Goal: Entertainment & Leisure: Browse casually

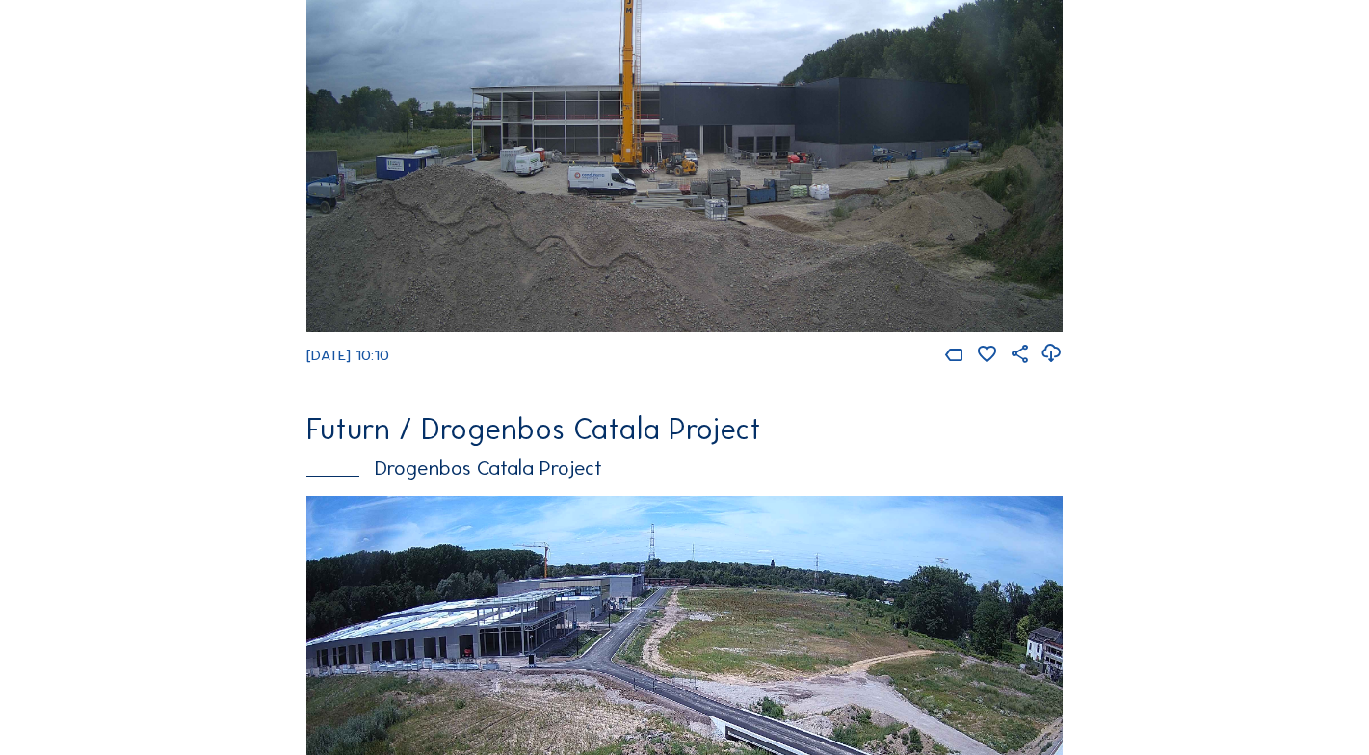
scroll to position [2335, 0]
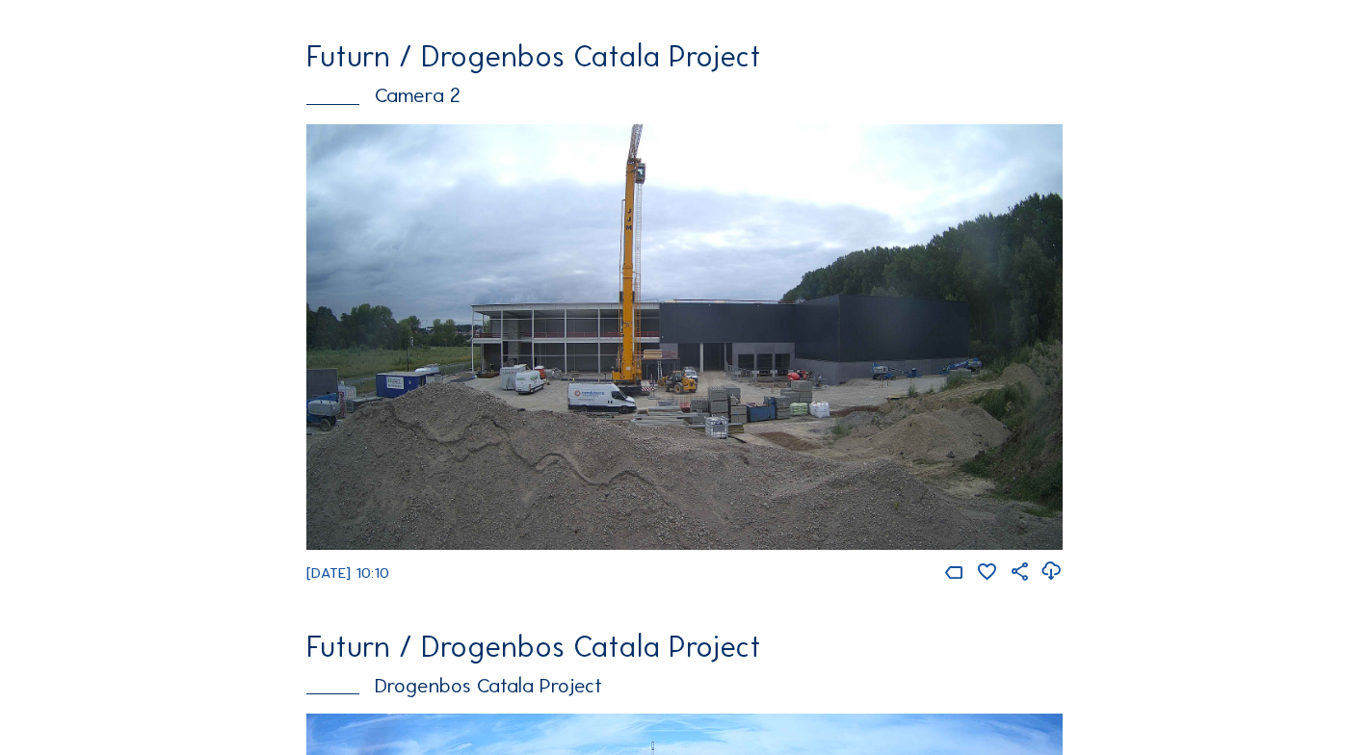
click at [725, 371] on img at bounding box center [684, 337] width 757 height 426
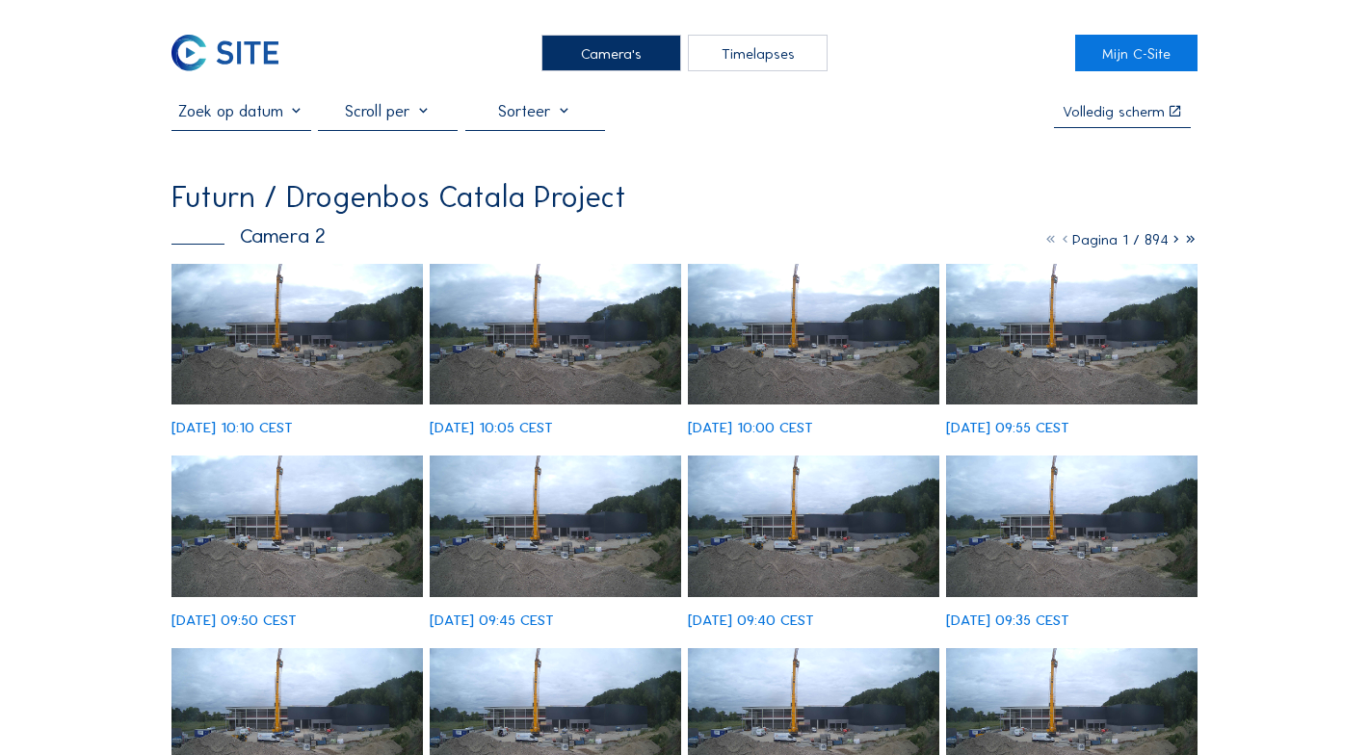
click at [298, 363] on img at bounding box center [296, 335] width 251 height 142
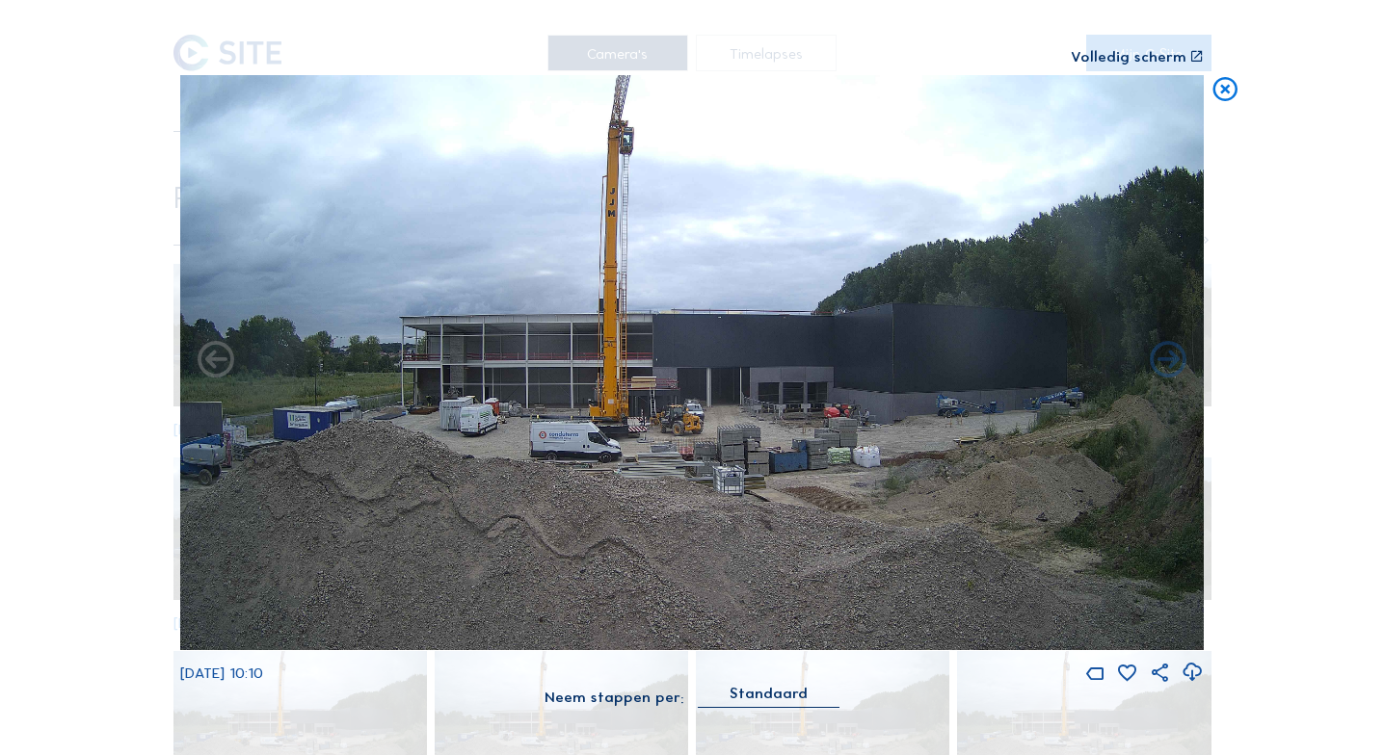
click at [1231, 88] on icon at bounding box center [1225, 90] width 30 height 31
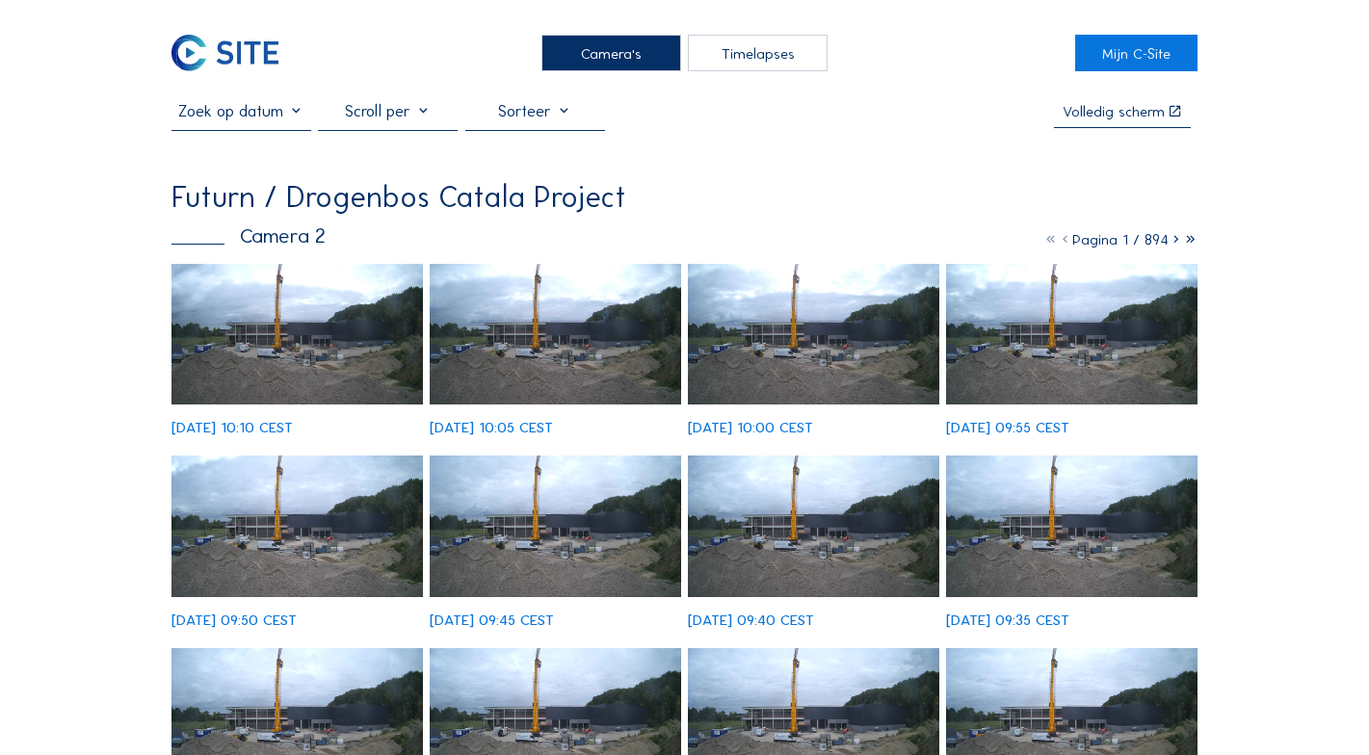
drag, startPoint x: 110, startPoint y: 27, endPoint x: 110, endPoint y: 47, distance: 20.2
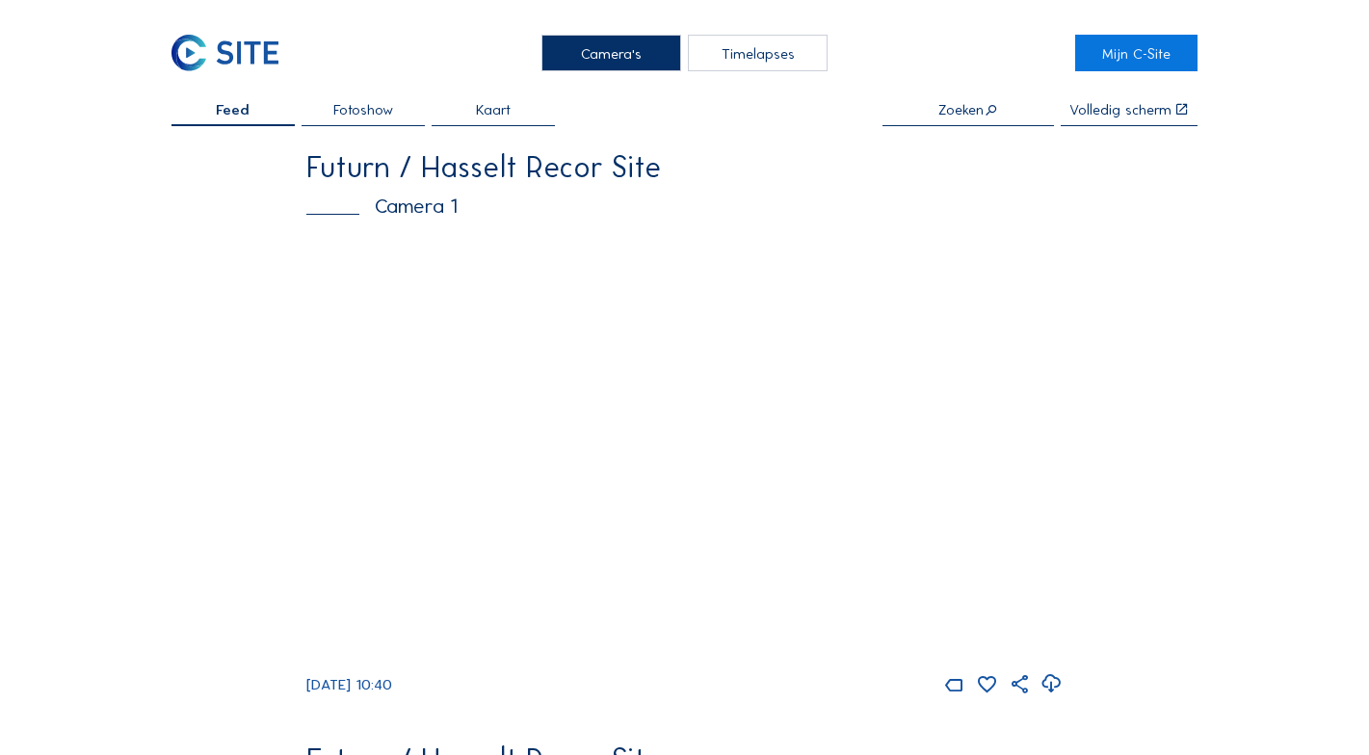
scroll to position [482, 0]
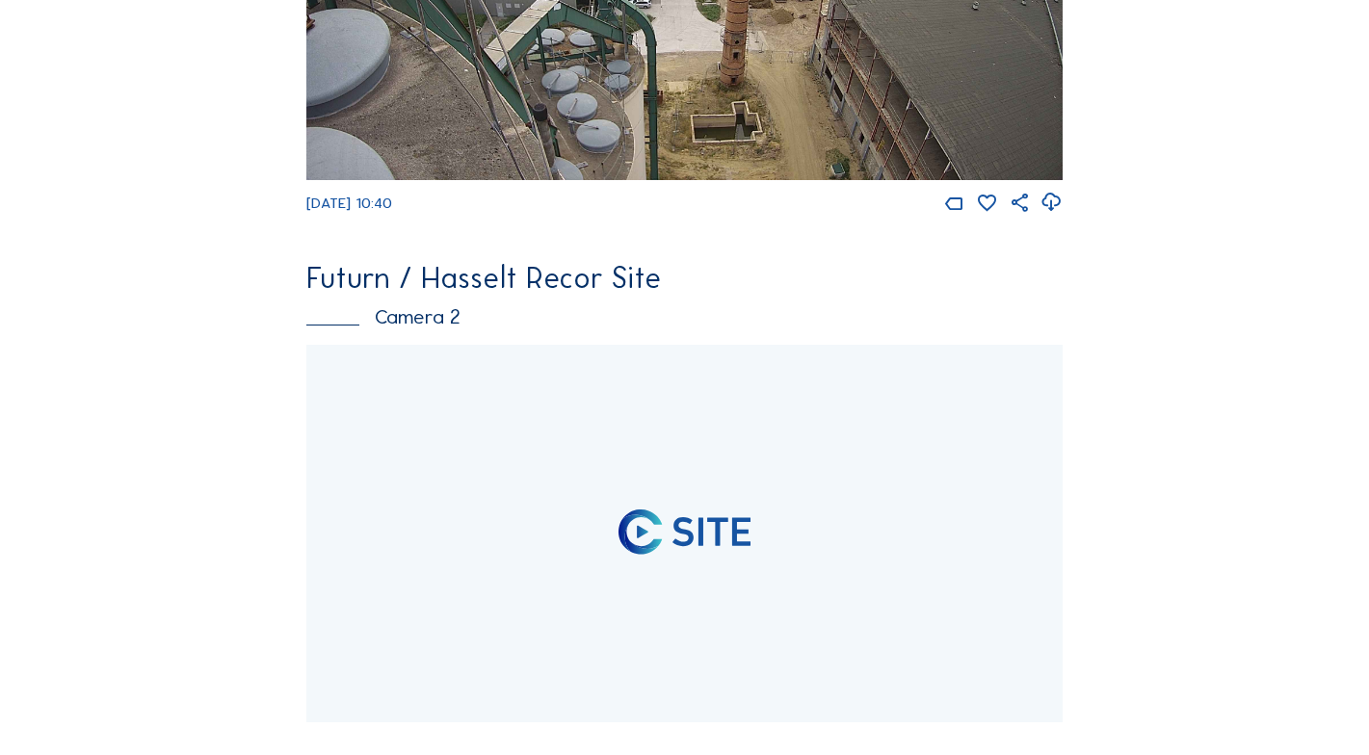
click at [928, 514] on div at bounding box center [684, 534] width 757 height 378
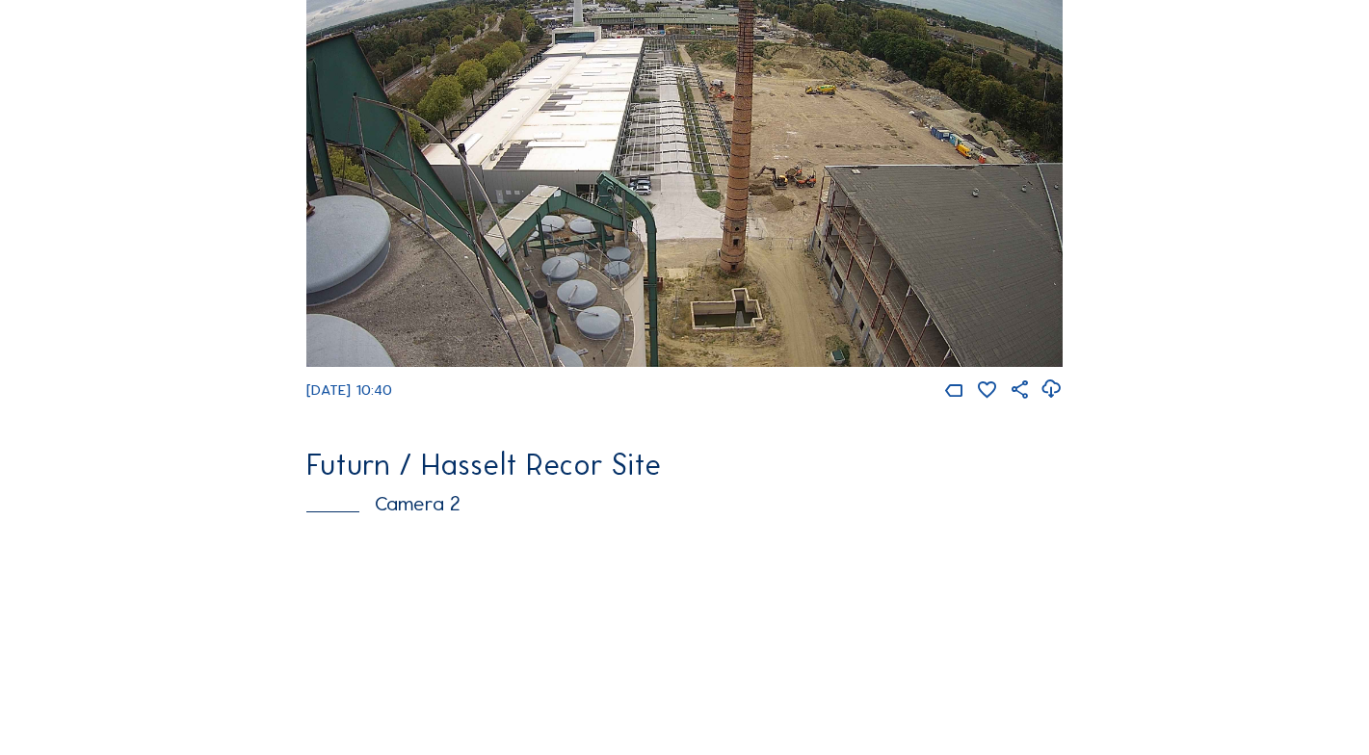
scroll to position [578, 0]
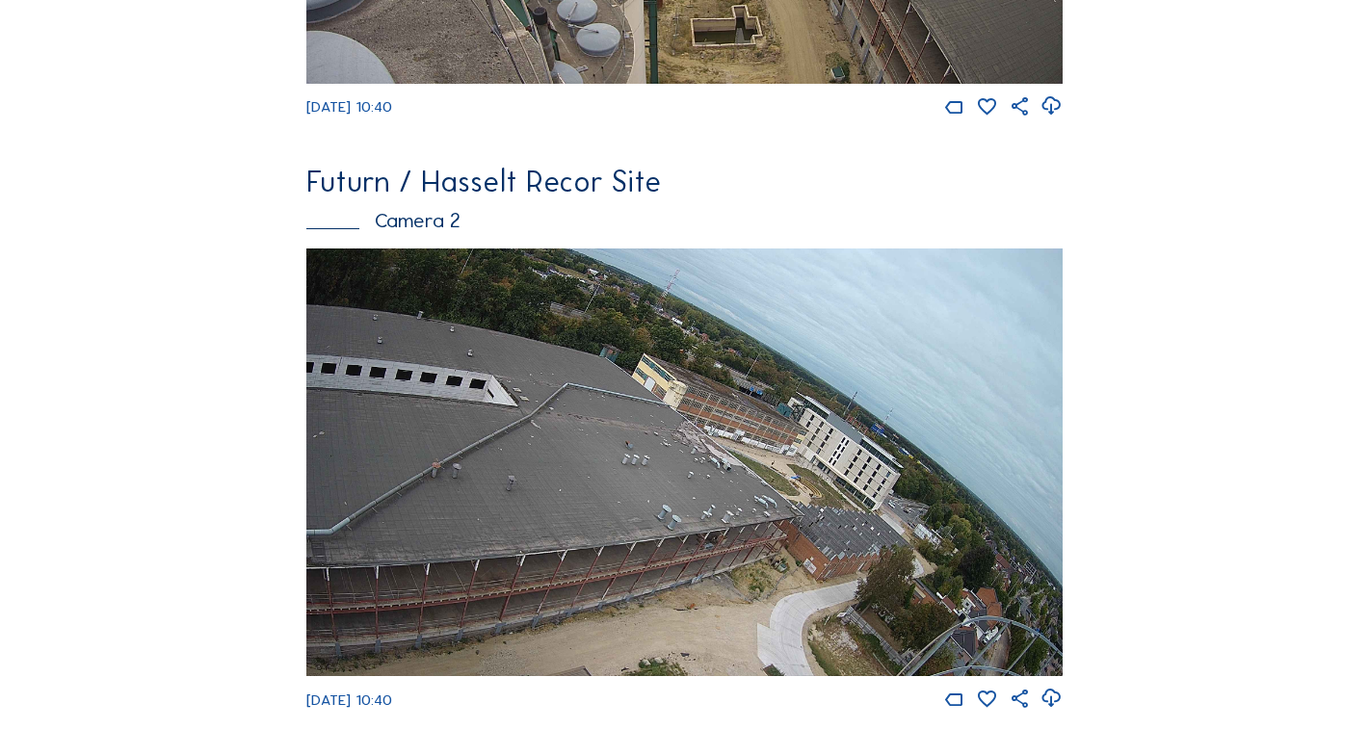
click at [748, 588] on img at bounding box center [684, 463] width 757 height 428
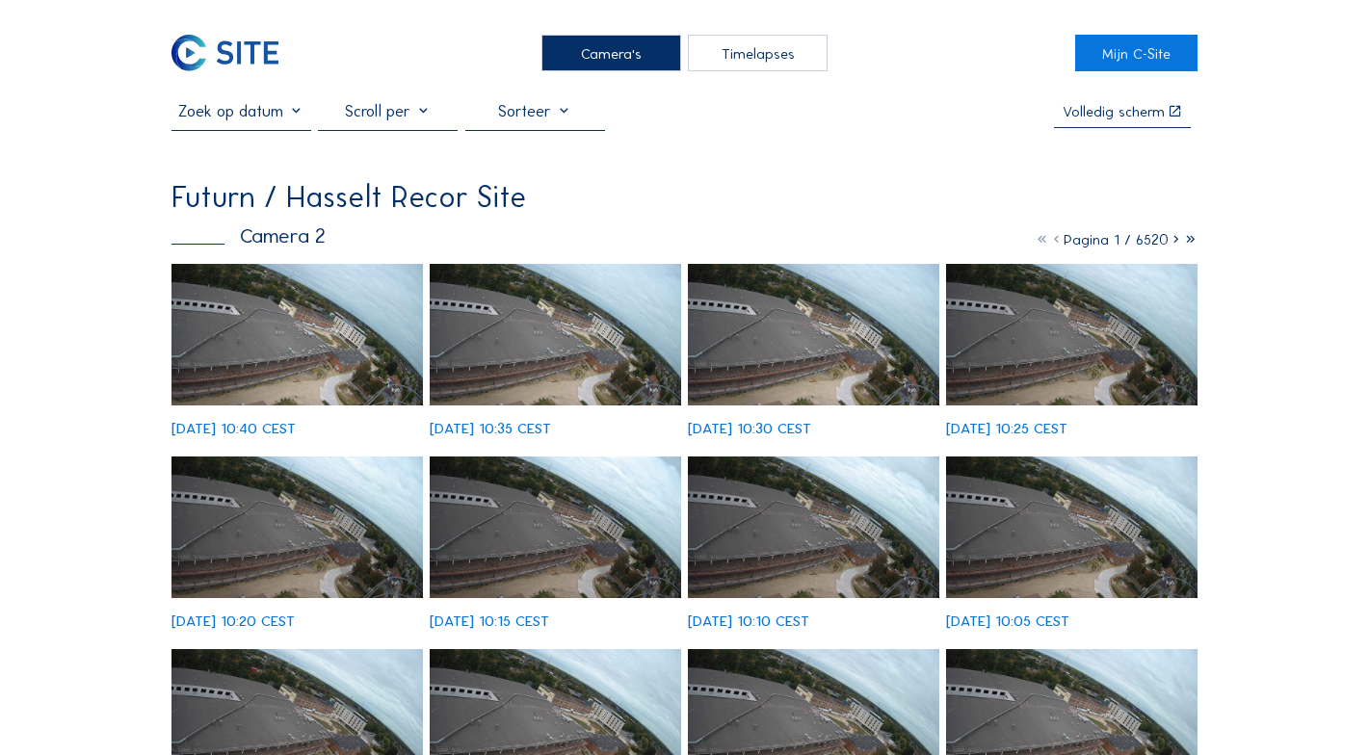
click at [339, 328] on img at bounding box center [296, 335] width 251 height 143
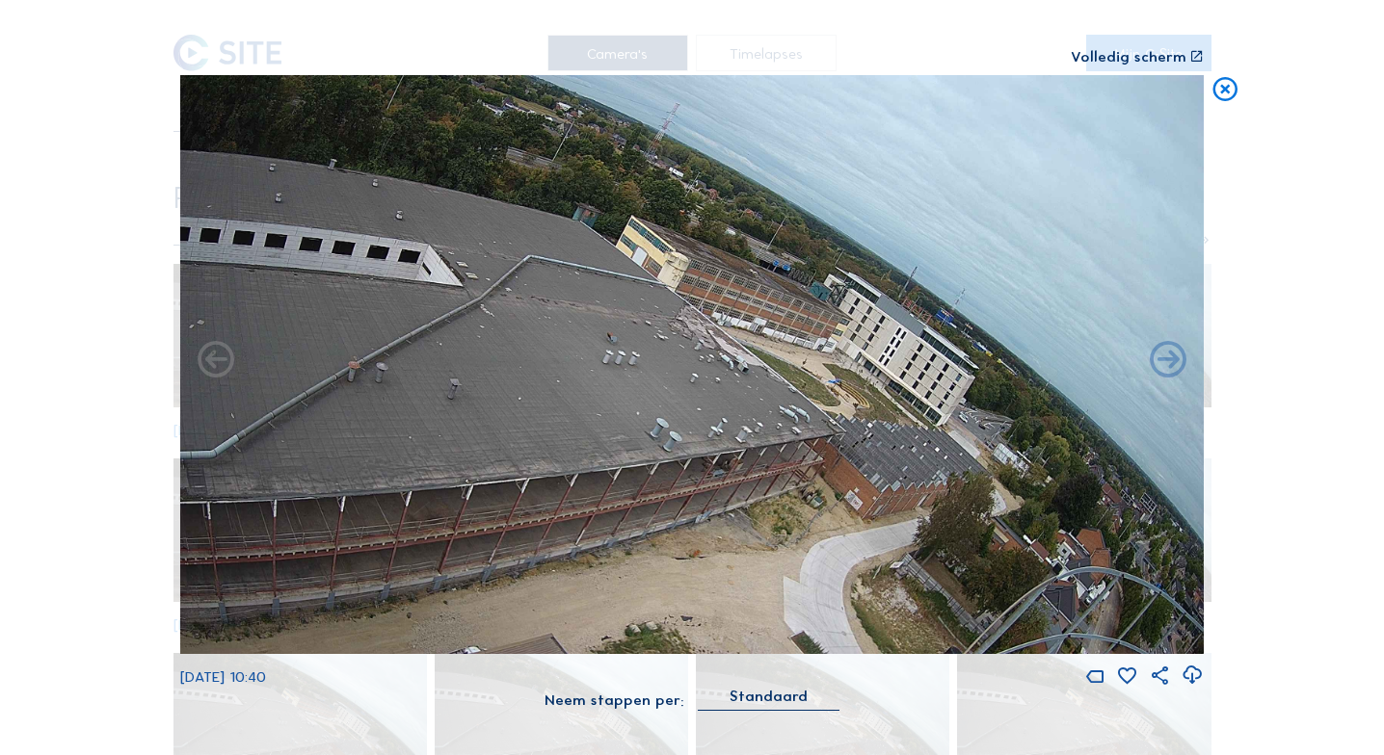
click at [790, 399] on img at bounding box center [691, 364] width 1023 height 579
click at [1152, 54] on div "Volledig scherm" at bounding box center [1128, 56] width 116 height 14
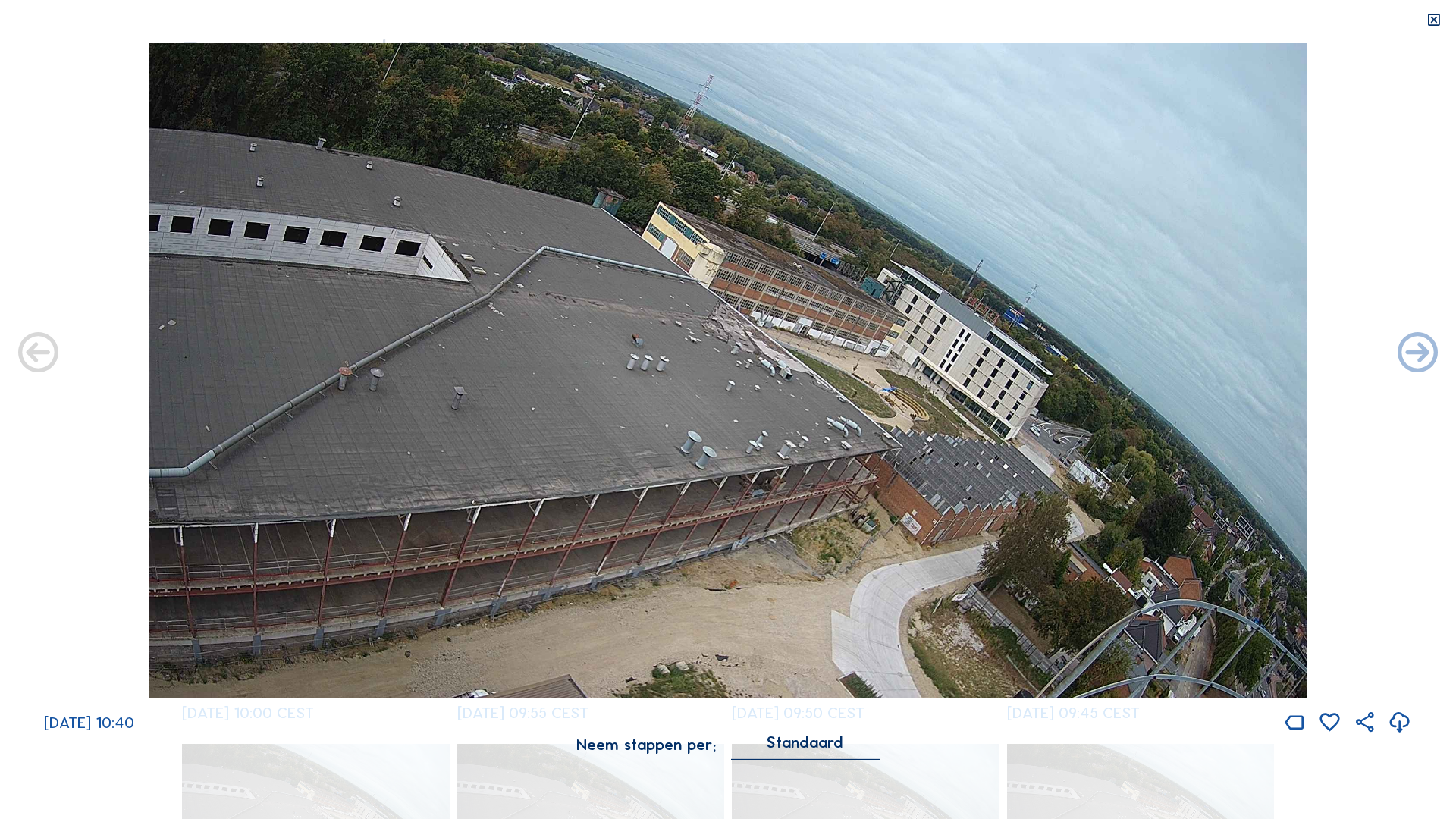
click at [1077, 24] on icon at bounding box center [1433, 20] width 16 height 17
